Goal: Task Accomplishment & Management: Complete application form

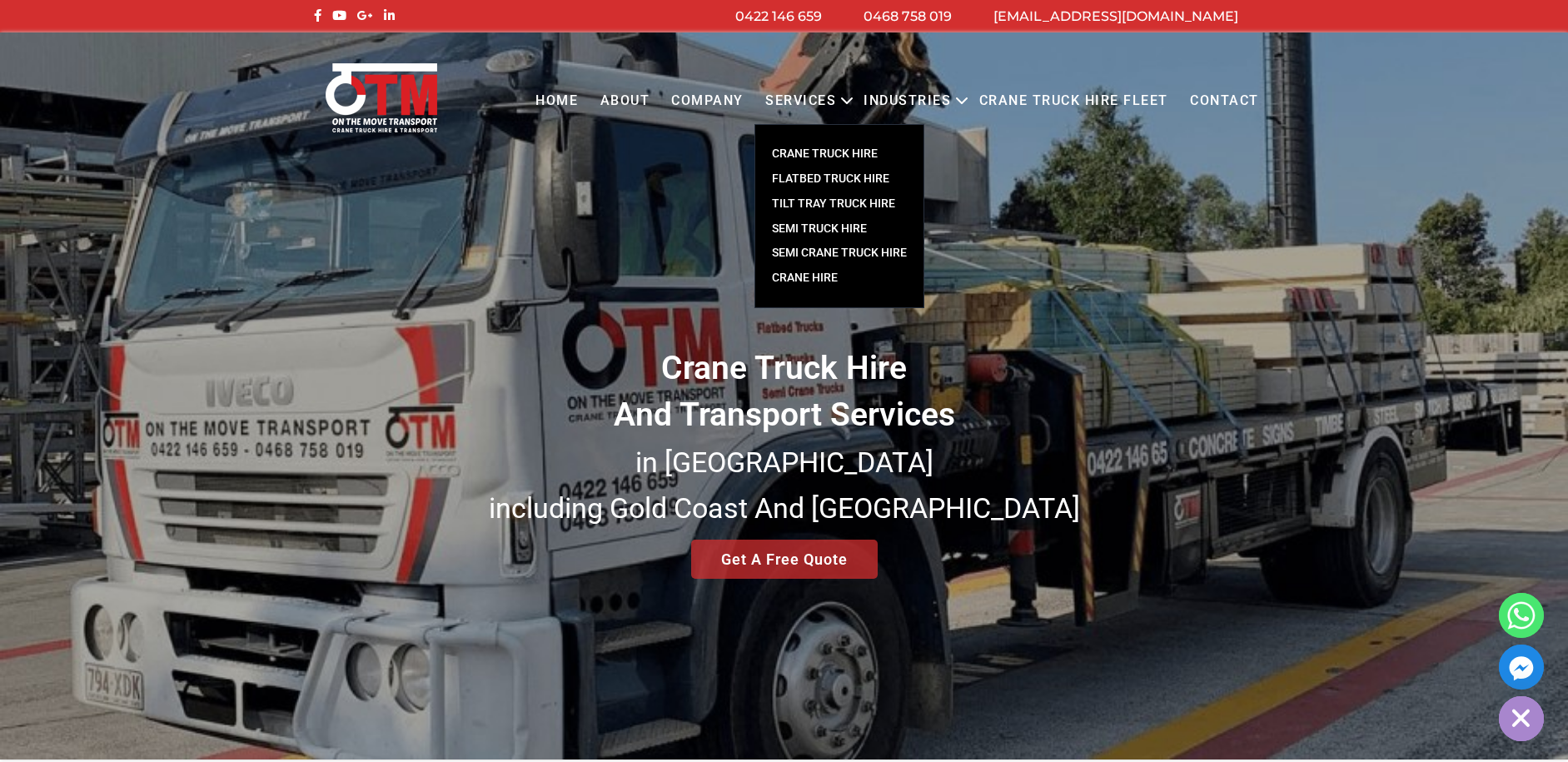
click at [818, 153] on link "CRANE TRUCK HIRE" at bounding box center [840, 154] width 168 height 25
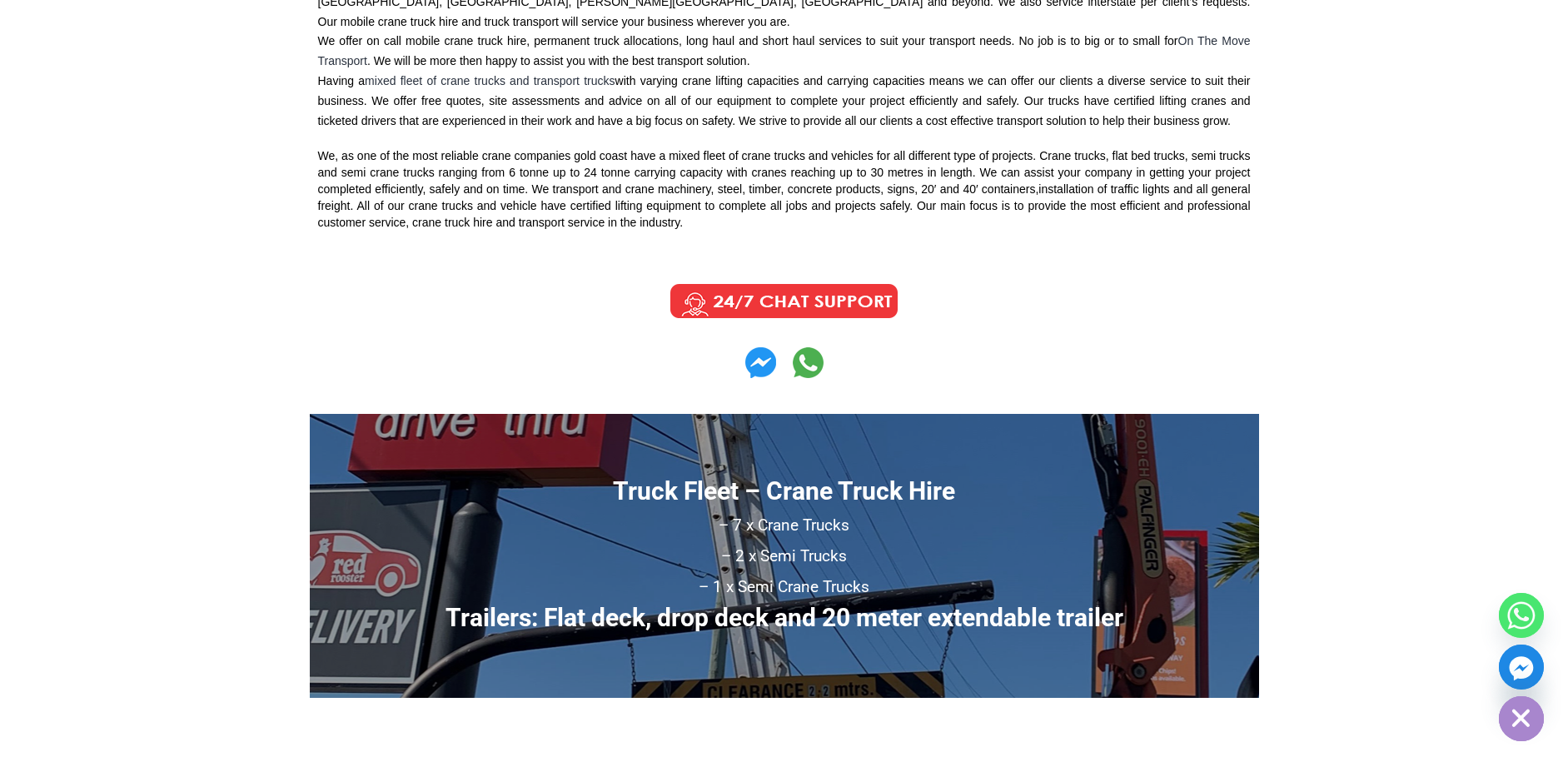
scroll to position [749, 0]
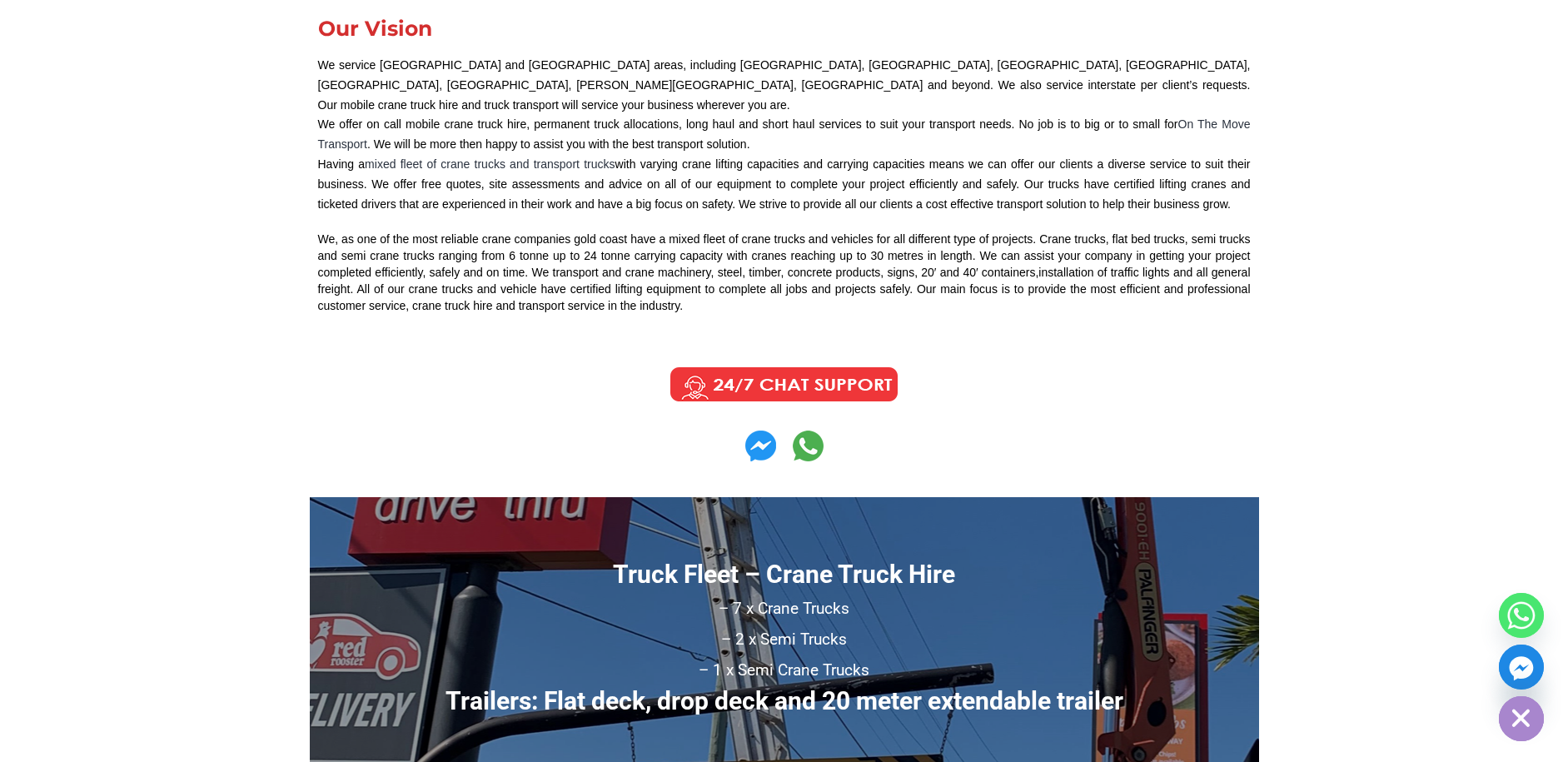
click at [796, 368] on img at bounding box center [784, 385] width 251 height 41
drag, startPoint x: 1236, startPoint y: 319, endPoint x: 1337, endPoint y: 479, distance: 189.2
click at [1512, 717] on icon "button" at bounding box center [1520, 721] width 22 height 22
click at [1528, 626] on icon "Whatsapp" at bounding box center [1521, 616] width 28 height 28
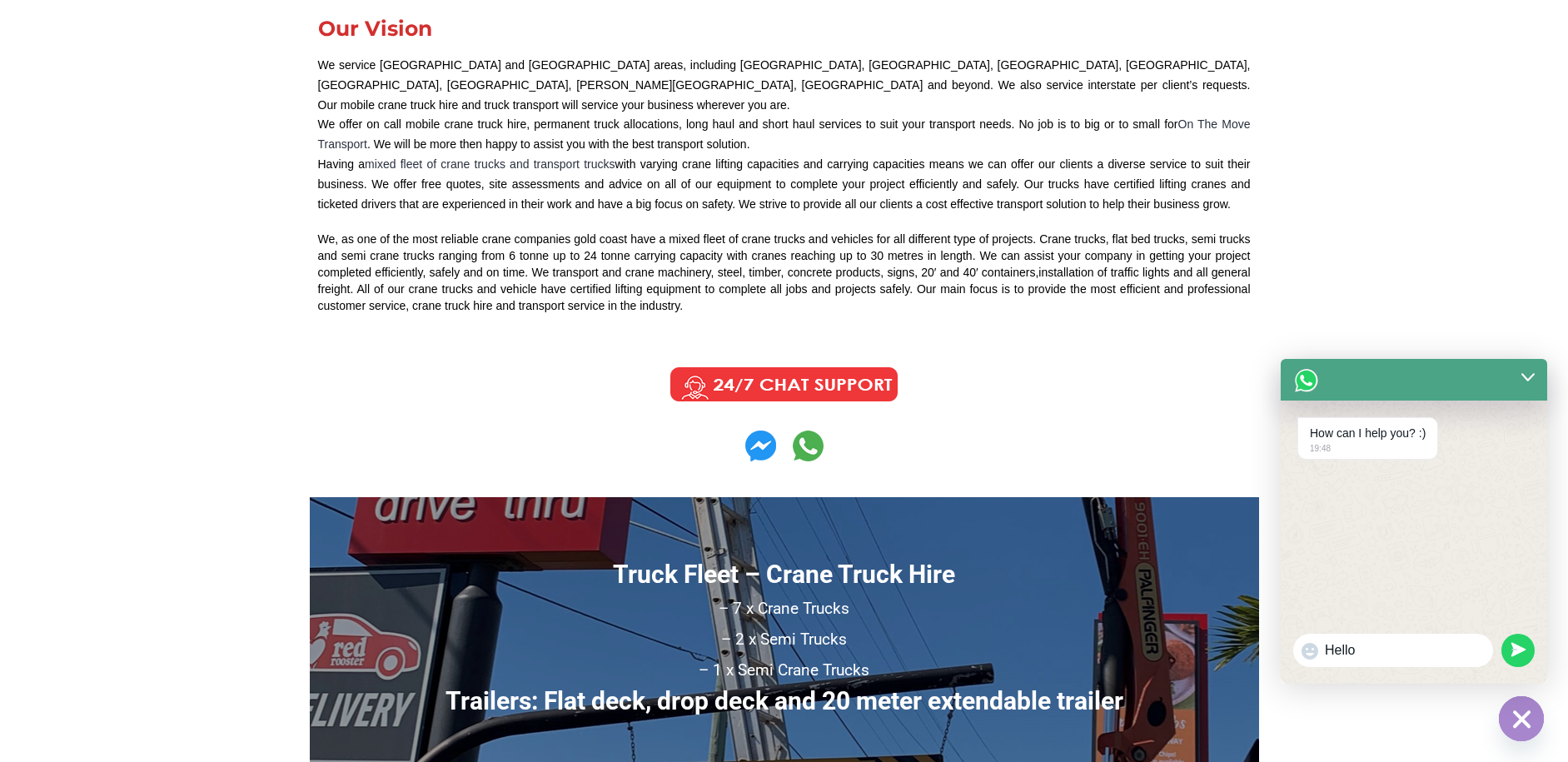
type input "Hello"
click at [1502, 634] on button "undefined" at bounding box center [1518, 650] width 33 height 33
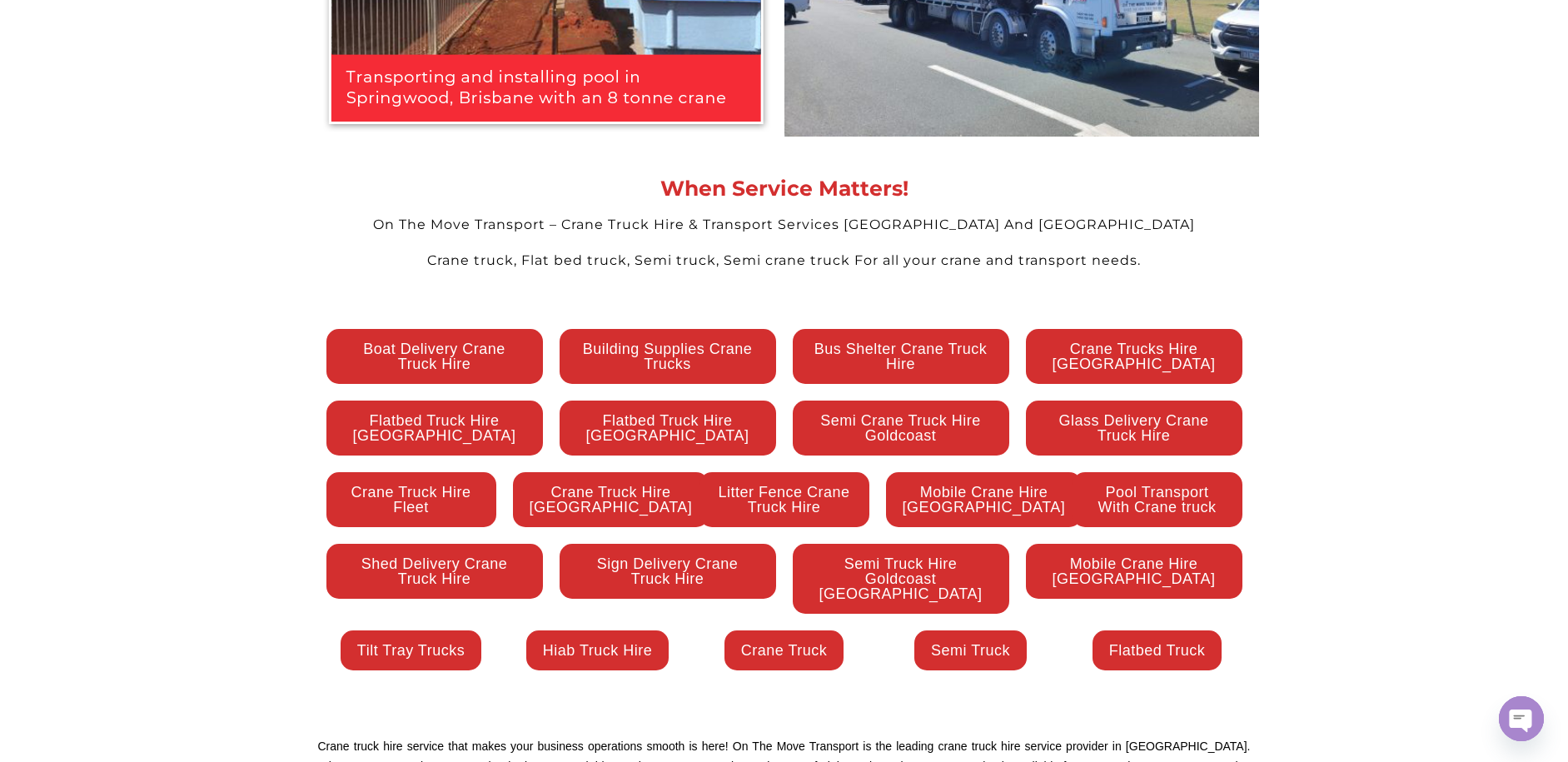
scroll to position [3582, 0]
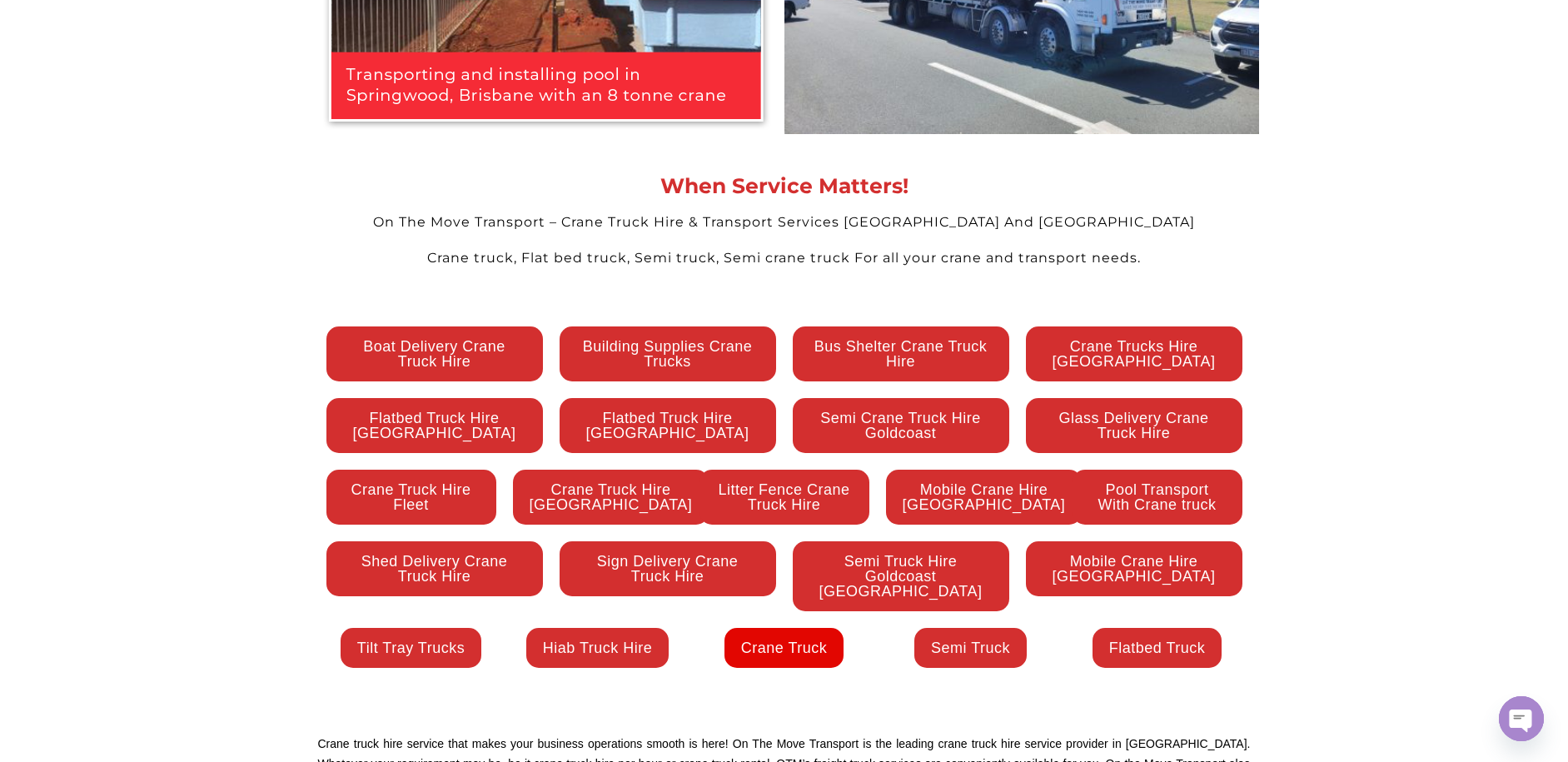
click at [773, 641] on span "Crane Truck" at bounding box center [784, 648] width 87 height 15
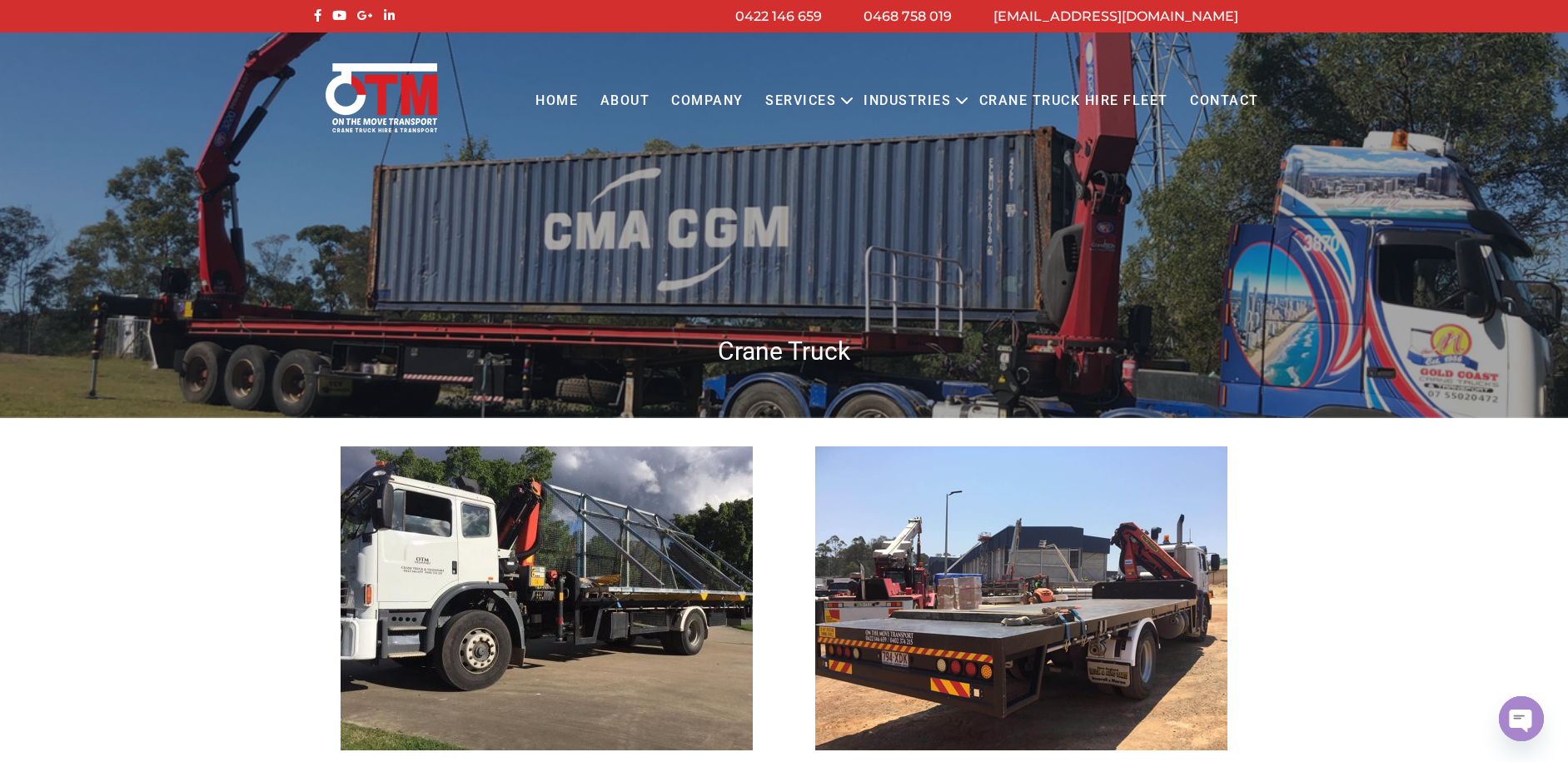
click at [1218, 97] on link "Contact" at bounding box center [1224, 100] width 90 height 46
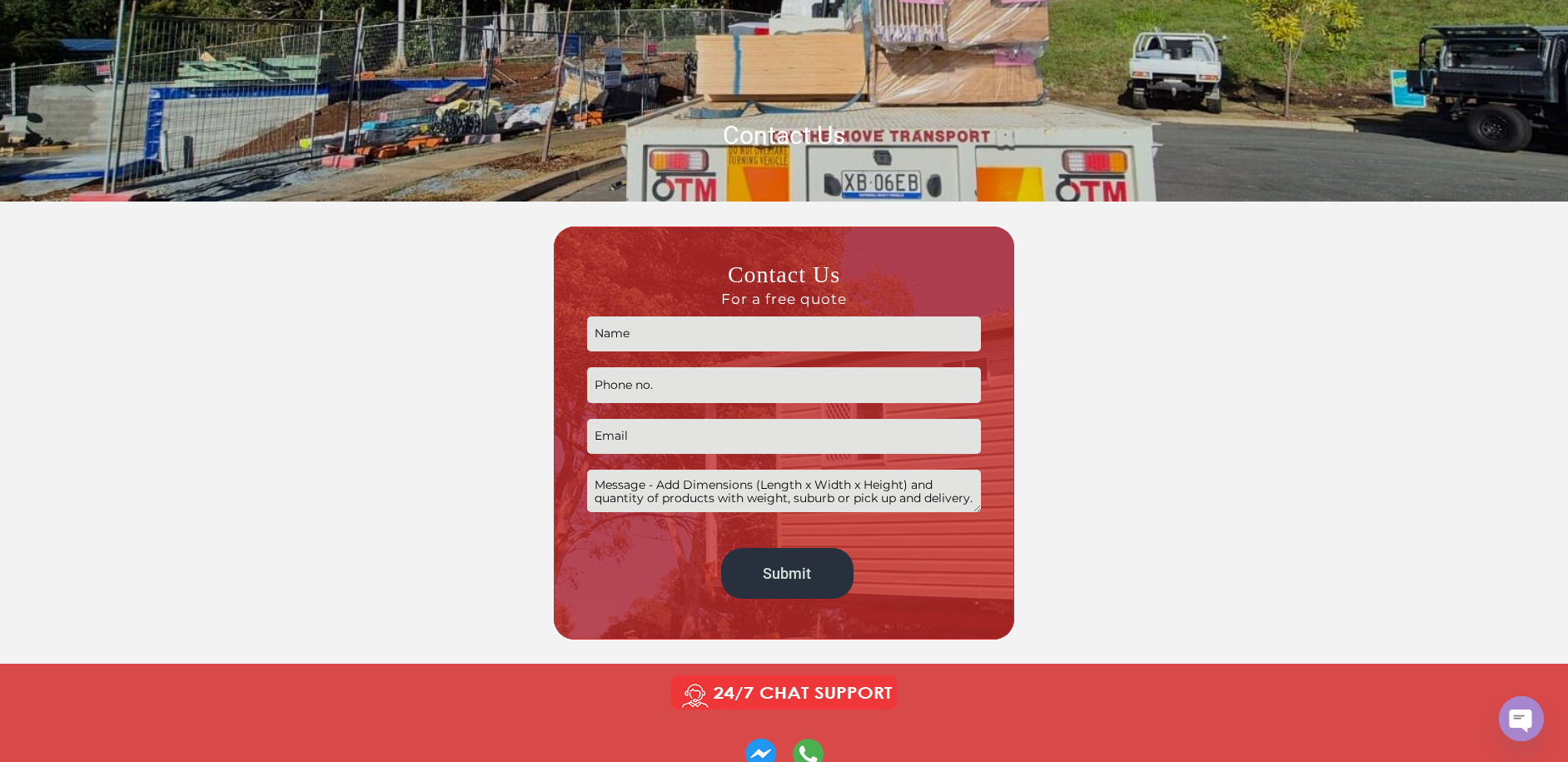
scroll to position [333, 0]
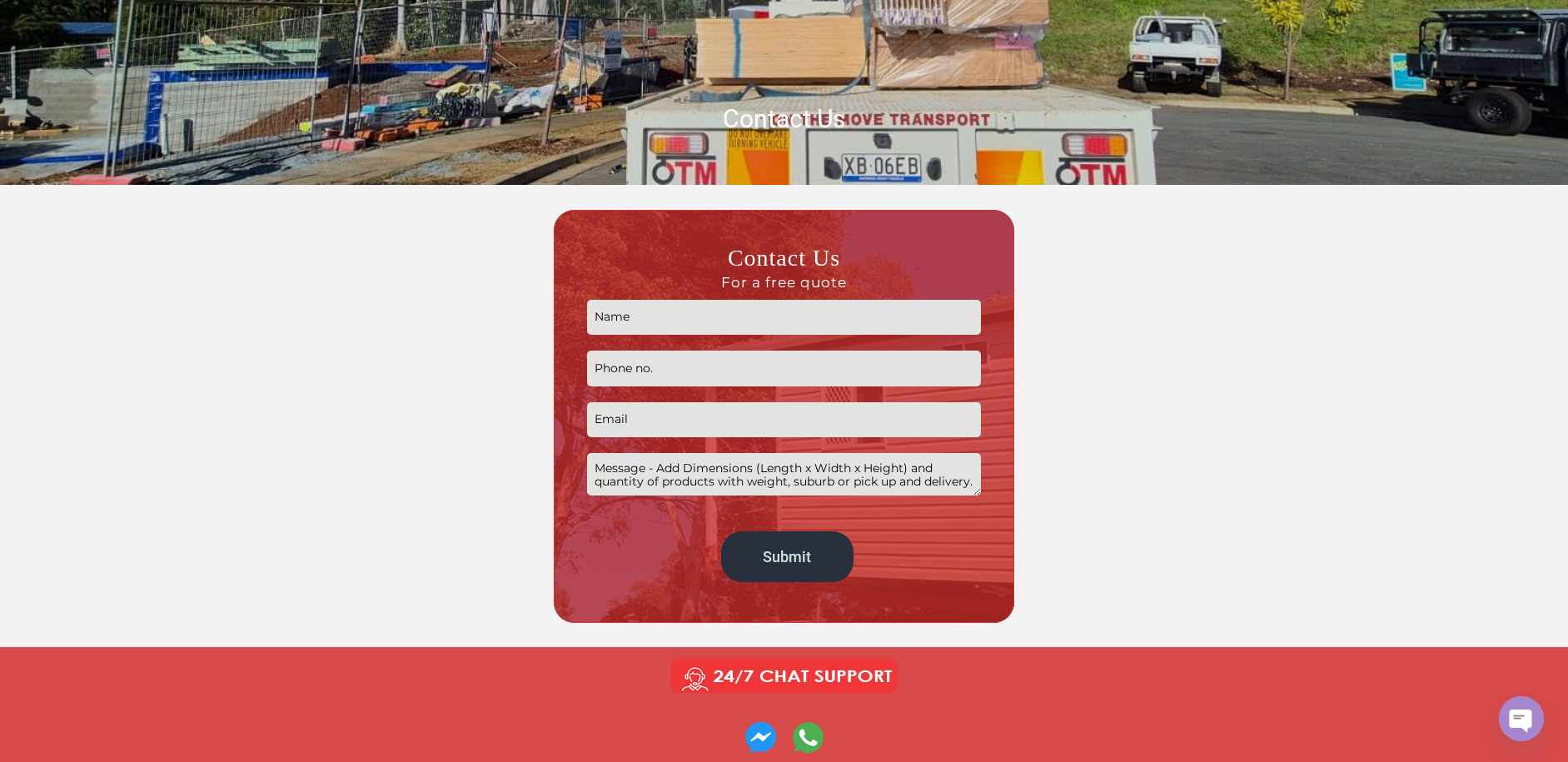
click at [684, 316] on input "Contact form" at bounding box center [784, 318] width 394 height 36
type input "David Harrison"
type input "0435340153"
type input "dave@harrisonclassic.com.au"
drag, startPoint x: 665, startPoint y: 476, endPoint x: 992, endPoint y: 492, distance: 327.4
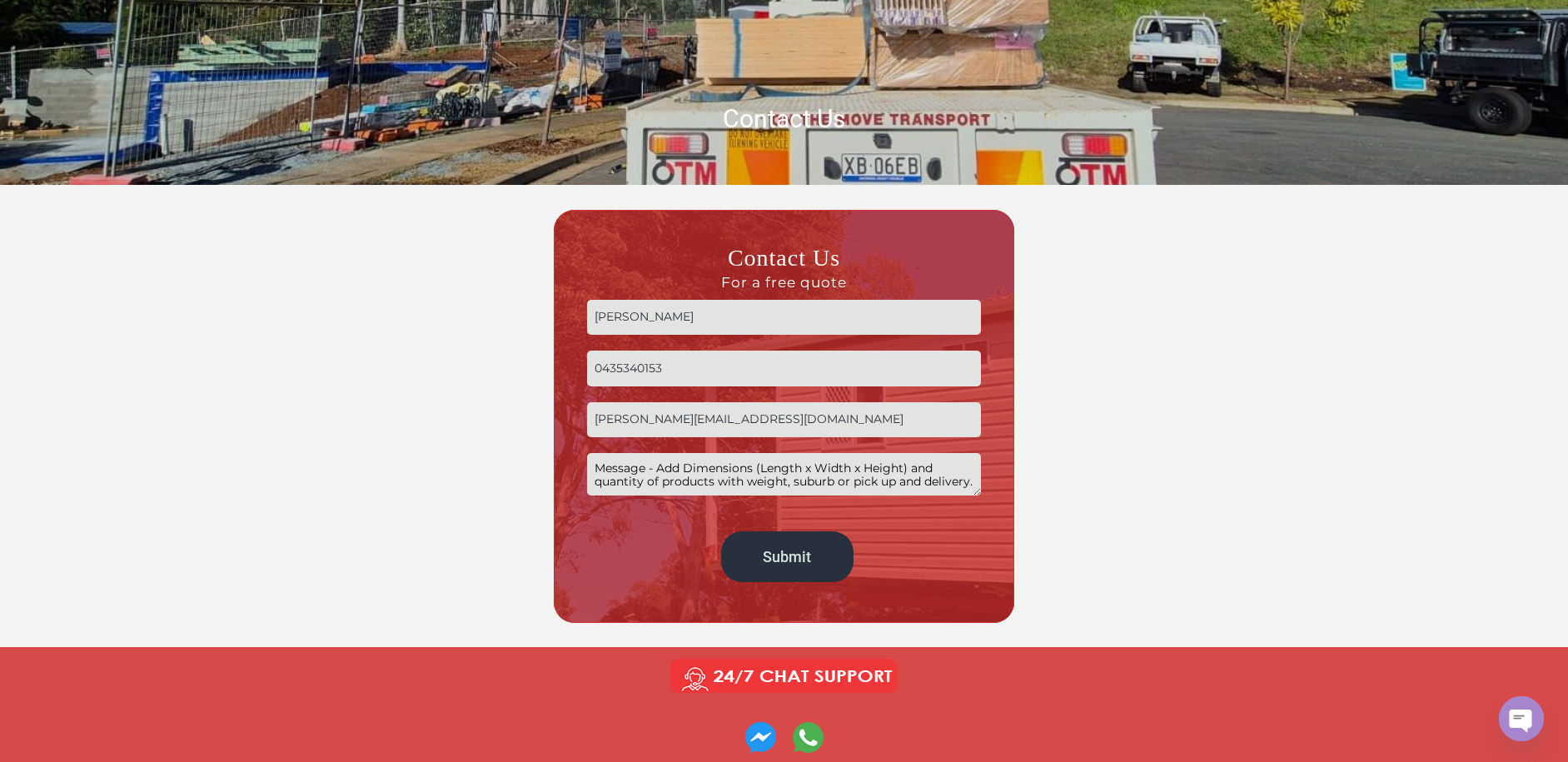
click at [1008, 495] on div "Contact Us For a free quote David Harrison 0435340153 dave@harrisonclassic.com.…" at bounding box center [784, 416] width 461 height 413
drag, startPoint x: 939, startPoint y: 481, endPoint x: 770, endPoint y: 482, distance: 169.0
click at [611, 463] on textarea "Contact form" at bounding box center [784, 474] width 394 height 42
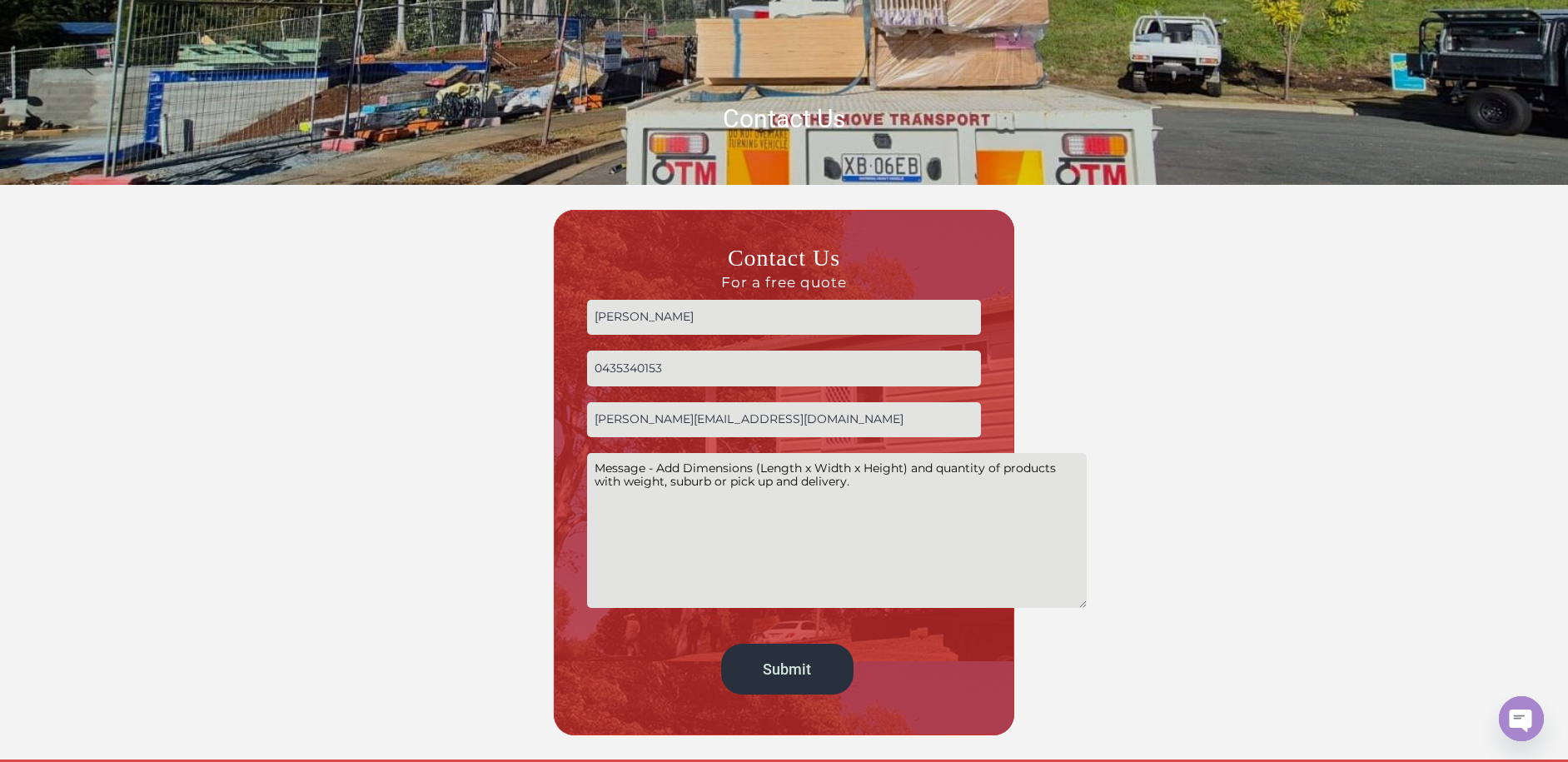
drag, startPoint x: 972, startPoint y: 490, endPoint x: 1078, endPoint y: 605, distance: 156.4
click at [1078, 605] on div "Contact Us For a free quote David Harrison 0435340153 dave@harrisonclassic.com.…" at bounding box center [784, 472] width 933 height 525
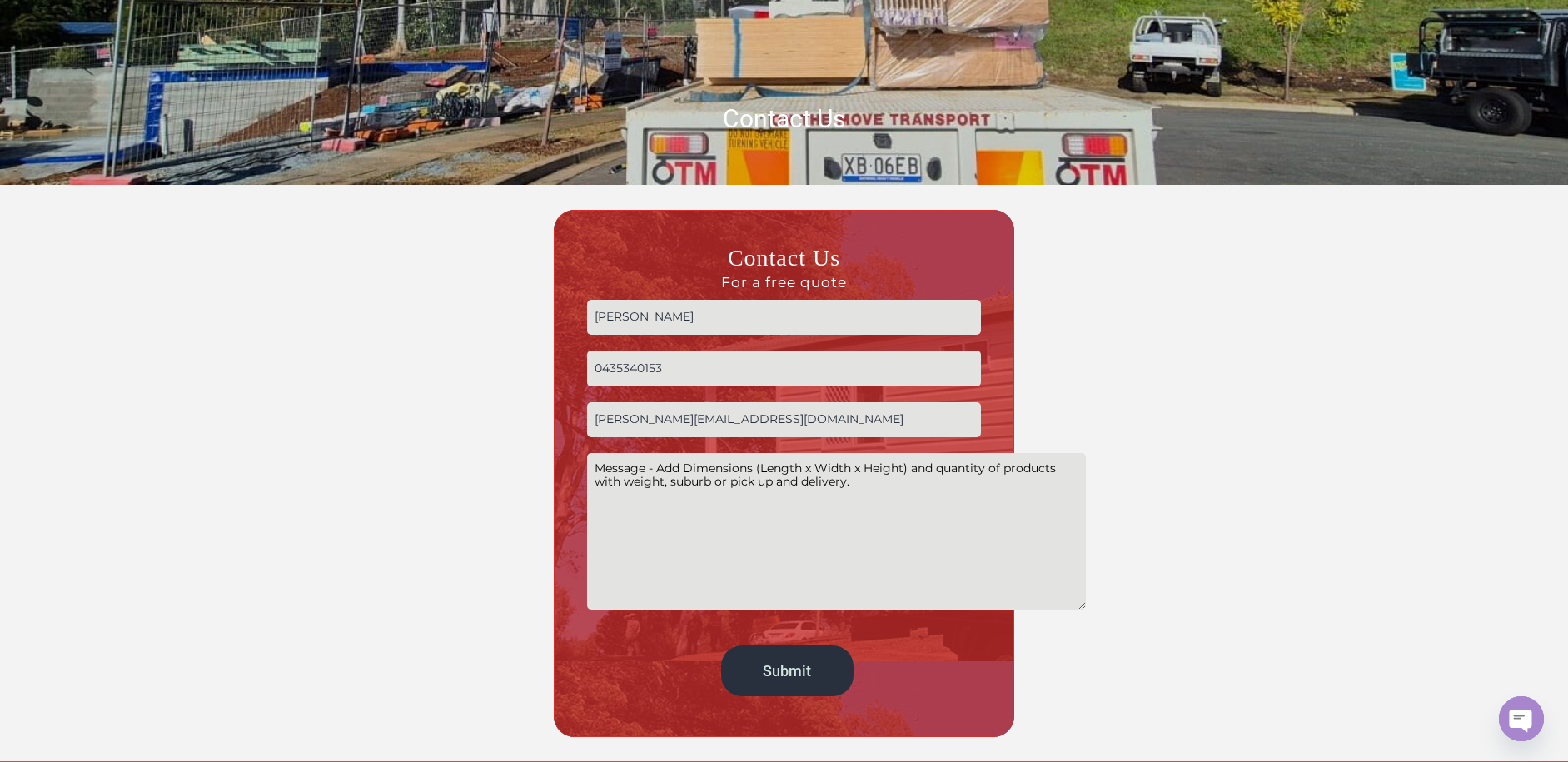
click at [876, 498] on textarea "Contact form" at bounding box center [836, 532] width 499 height 157
drag, startPoint x: 823, startPoint y: 471, endPoint x: 832, endPoint y: 474, distance: 9.5
click at [682, 516] on textarea "Looking to transport from Nerang to Deception Bay;" at bounding box center [836, 532] width 499 height 157
paste textarea "1 CNC machine - Size 3000x2000x1400 - Weight ~1200kg 1 Table Saw - Size 1200 x …"
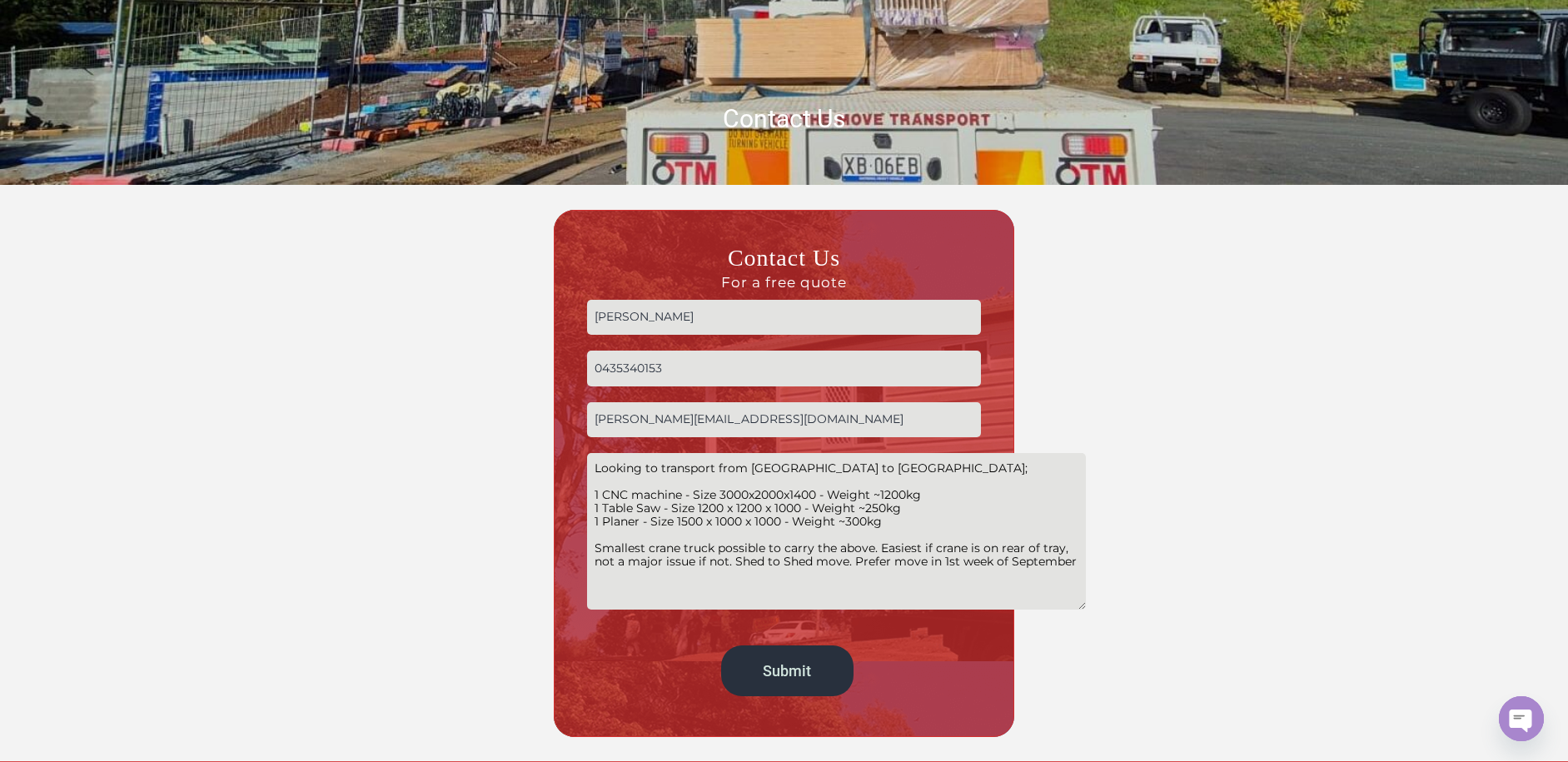
click at [854, 559] on textarea "Looking to transport from Nerang to Deception Bay; 1 CNC machine - Size 3000x20…" at bounding box center [836, 532] width 499 height 157
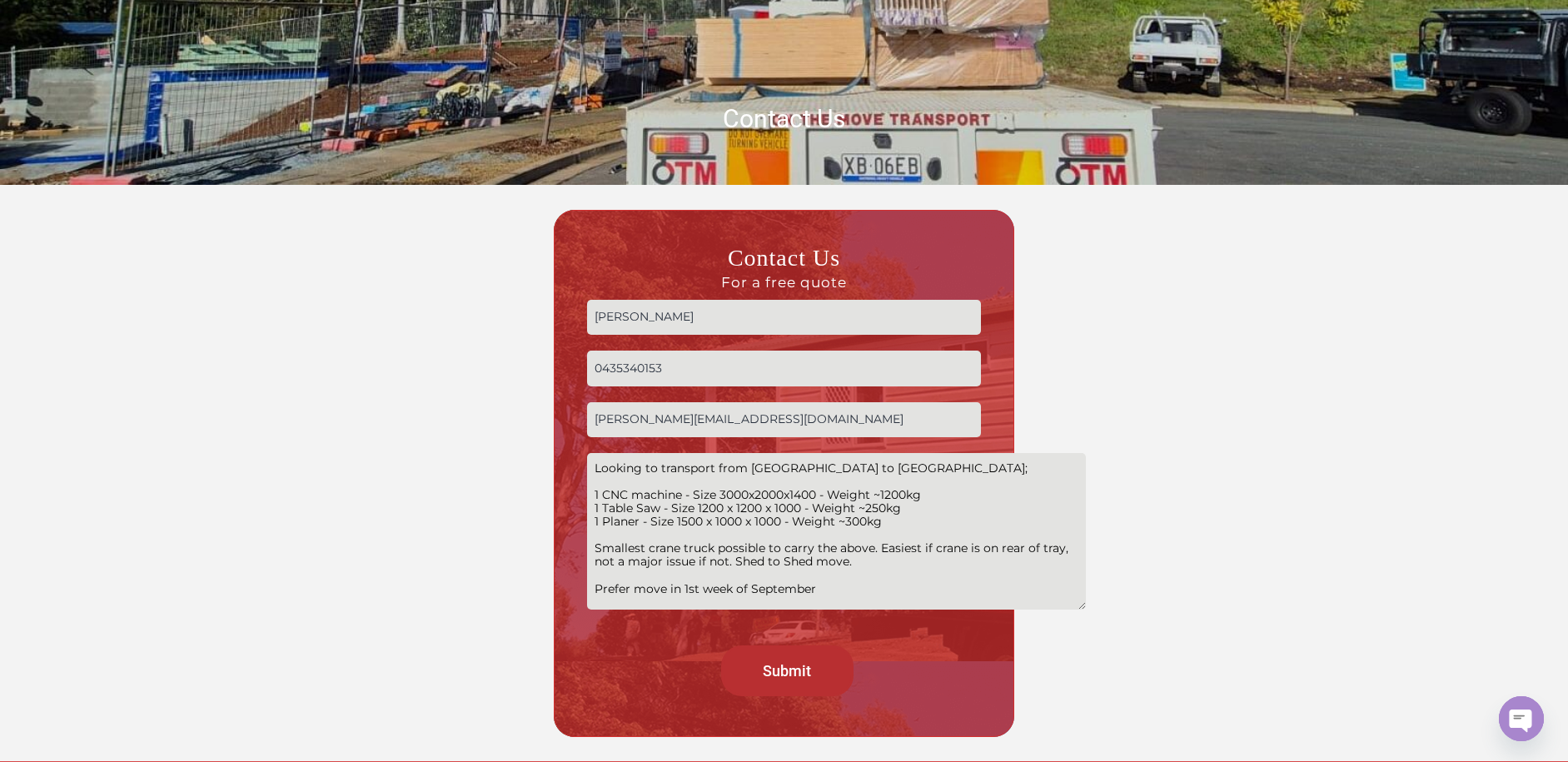
type textarea "Looking to transport from Nerang to Deception Bay; 1 CNC machine - Size 3000x20…"
click at [799, 675] on input "Submit" at bounding box center [788, 671] width 133 height 51
